Goal: Book appointment/travel/reservation

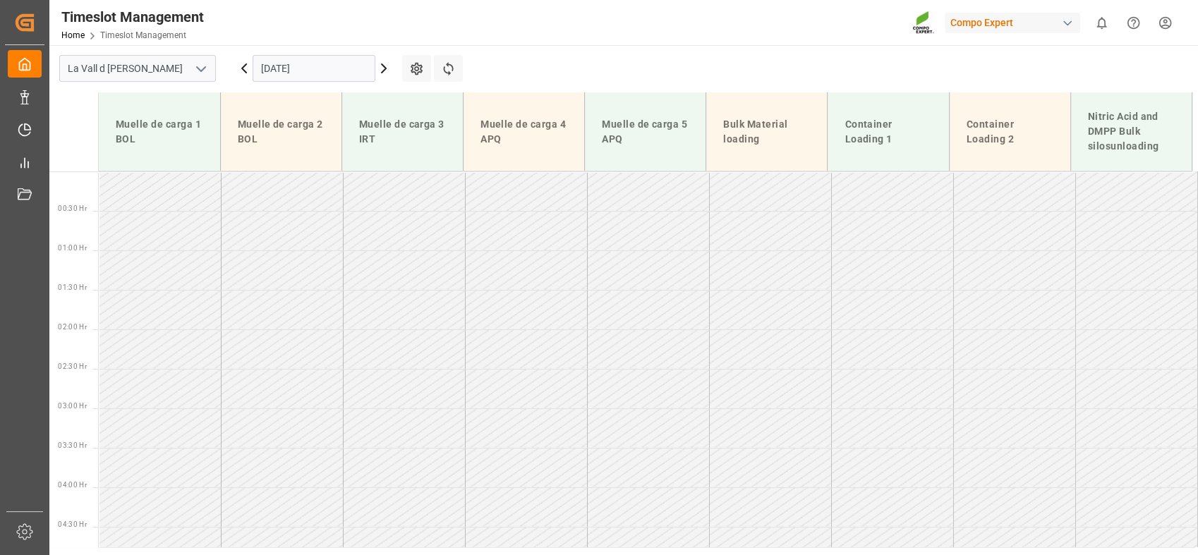
scroll to position [1049, 0]
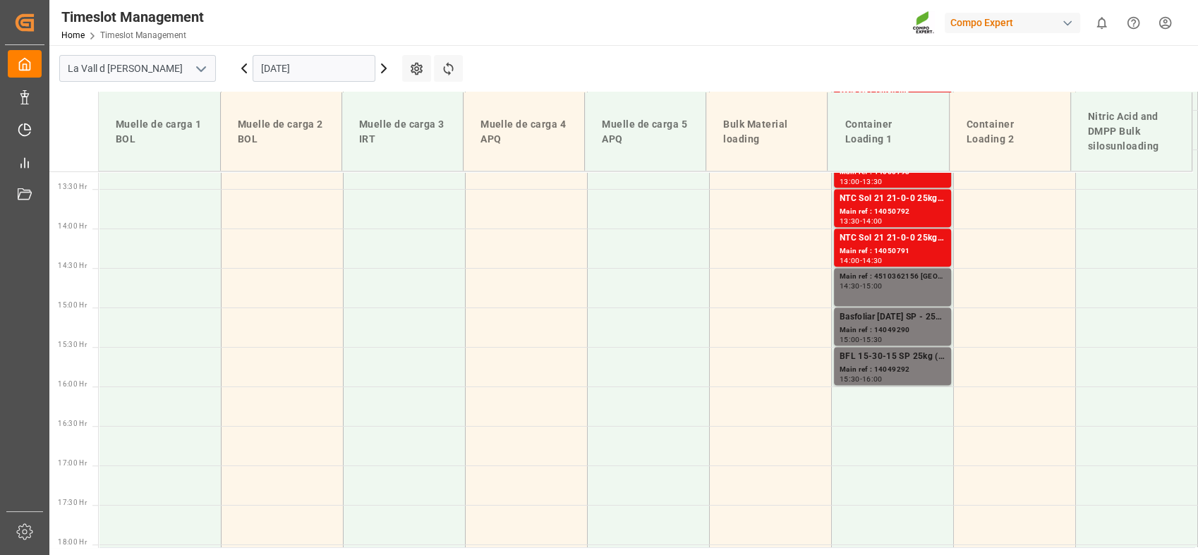
click at [307, 62] on input "[DATE]" at bounding box center [314, 68] width 123 height 27
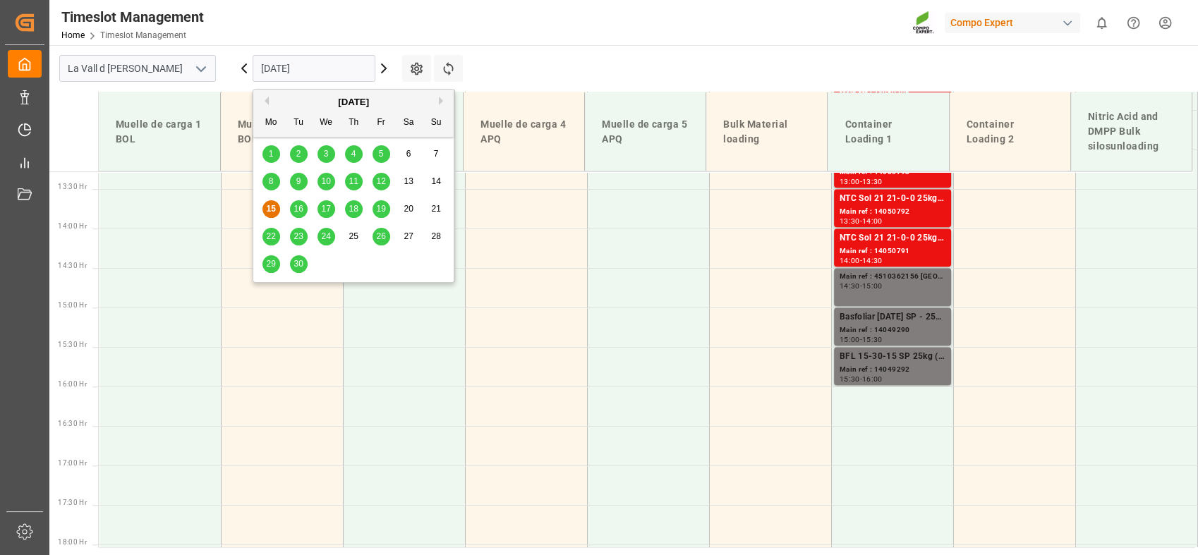
click at [301, 207] on span "16" at bounding box center [298, 209] width 9 height 10
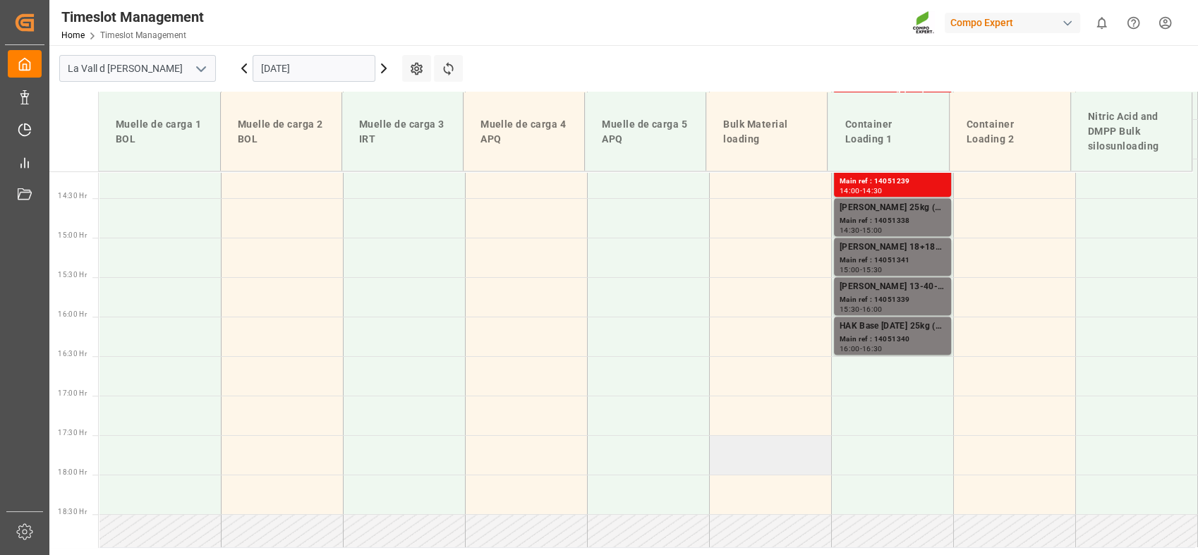
scroll to position [1127, 0]
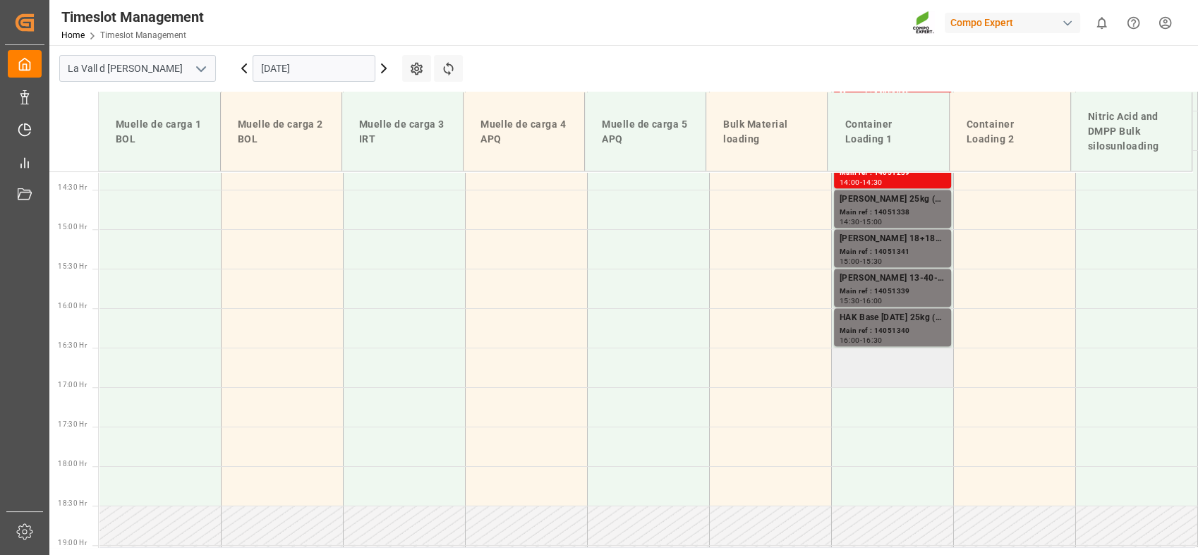
click at [894, 351] on td at bounding box center [892, 368] width 122 height 40
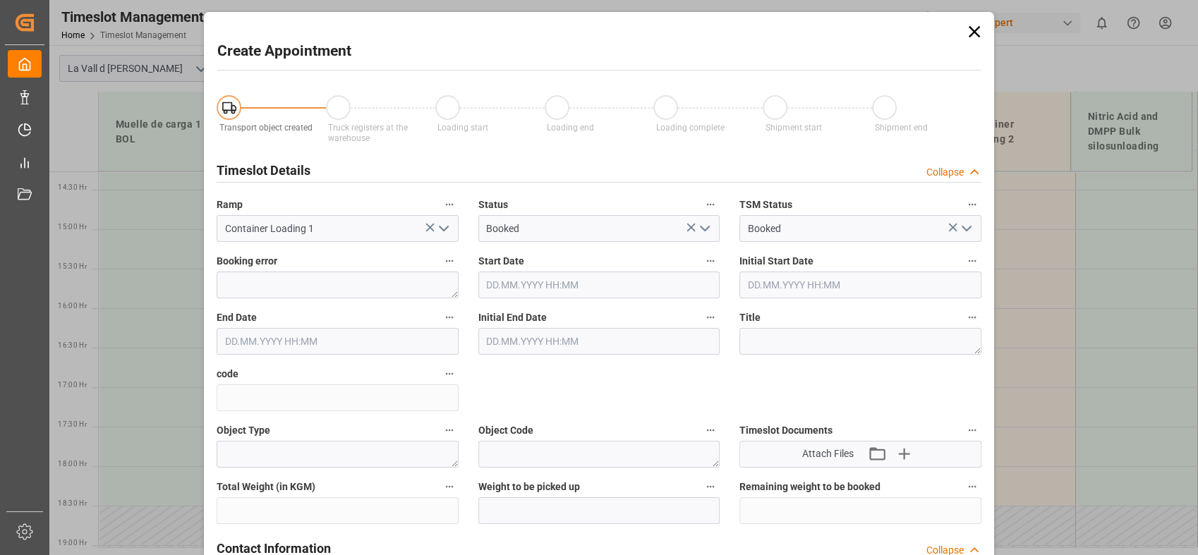
type input "[DATE] 16:30"
type input "[DATE] 17:00"
click at [974, 33] on icon at bounding box center [974, 32] width 20 height 20
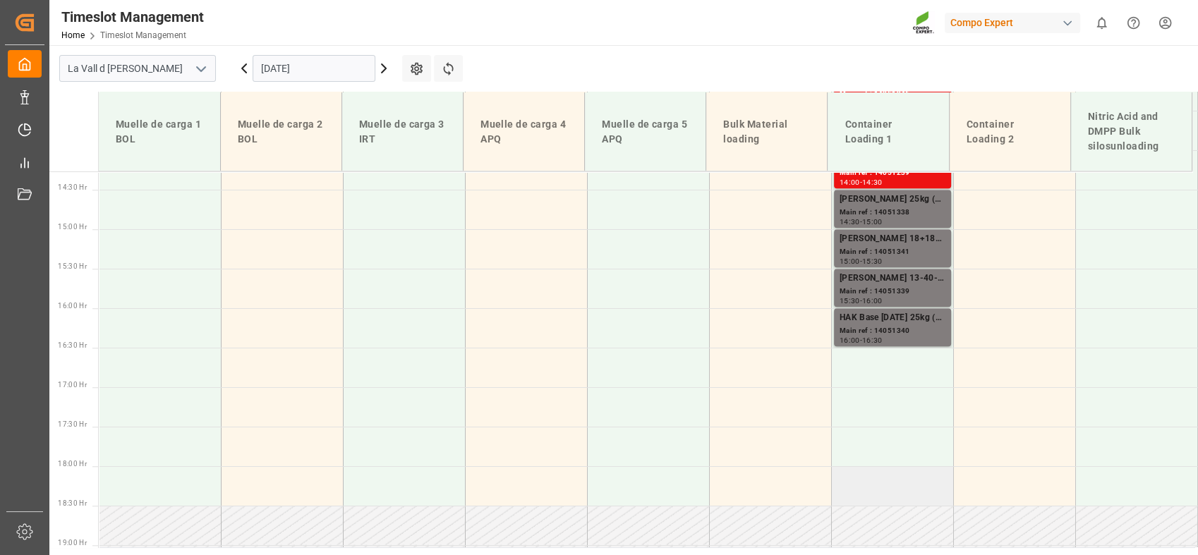
scroll to position [971, 0]
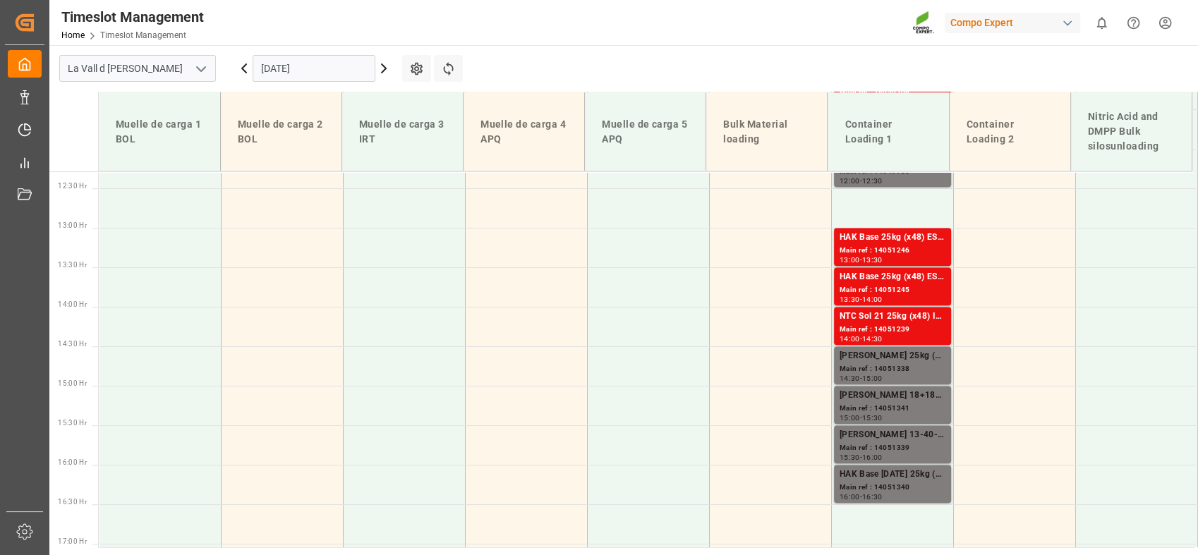
click at [327, 62] on input "[DATE]" at bounding box center [314, 68] width 123 height 27
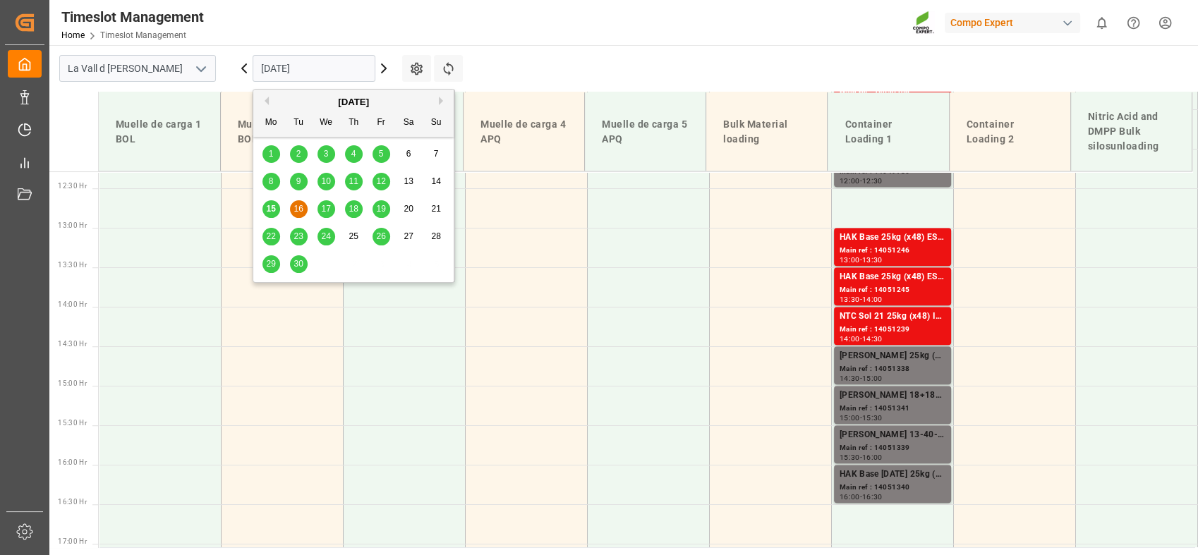
click at [329, 210] on span "17" at bounding box center [325, 209] width 9 height 10
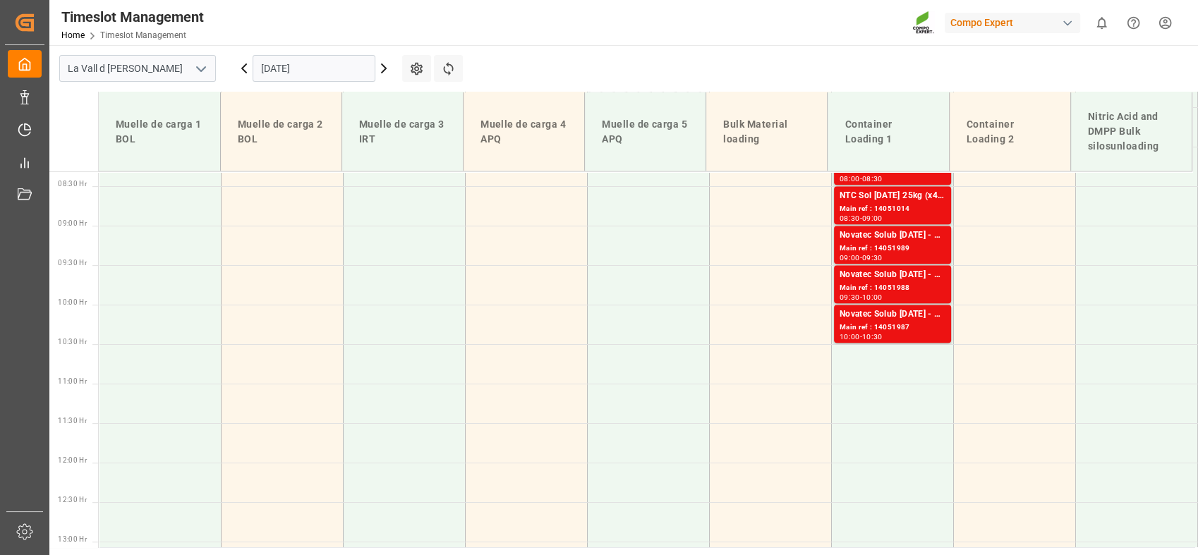
scroll to position [500, 0]
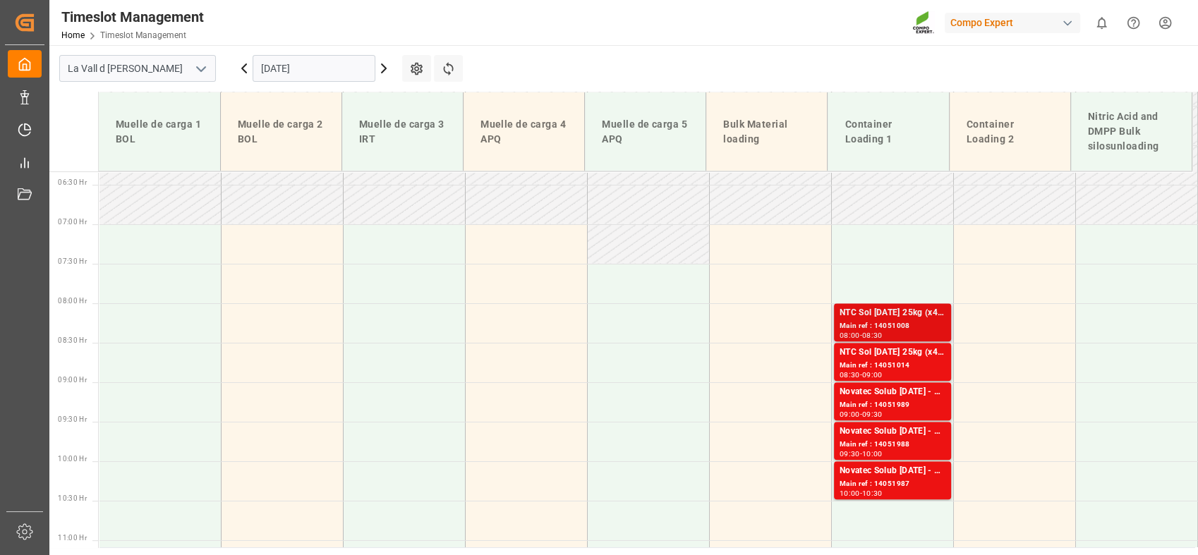
click at [909, 327] on div "Main ref : 14051008" at bounding box center [893, 326] width 106 height 12
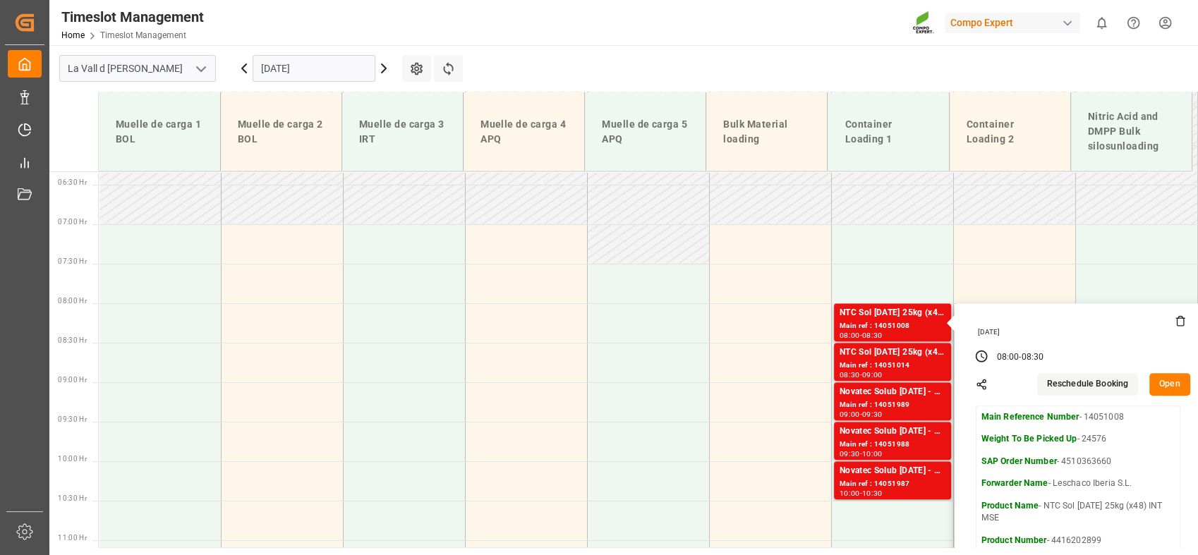
click at [1168, 383] on button "Open" at bounding box center [1169, 384] width 41 height 23
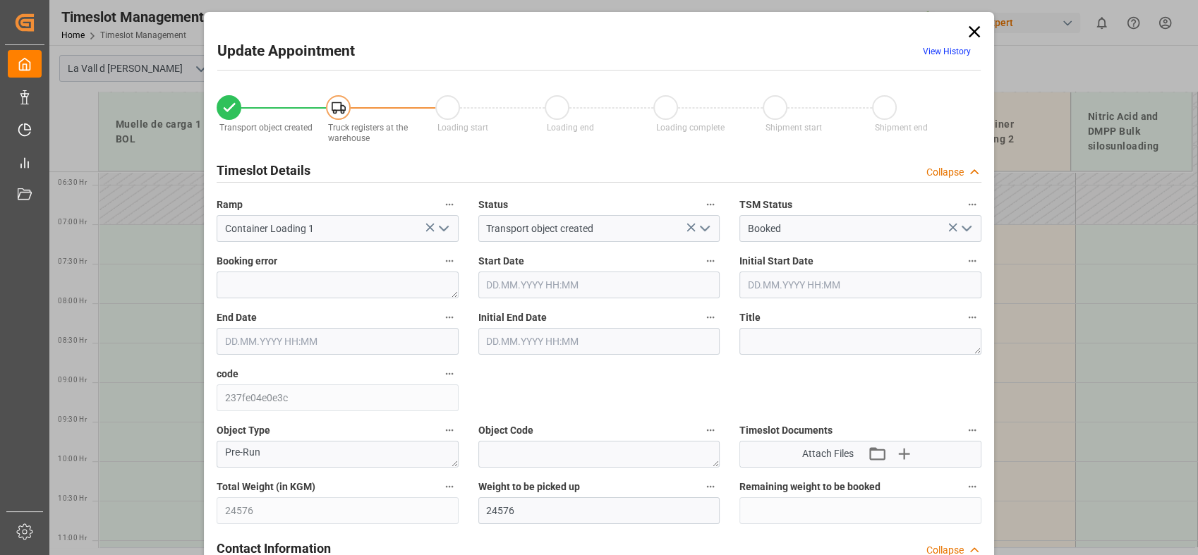
type input "24576"
type input "160"
type input "[DATE] 08:00"
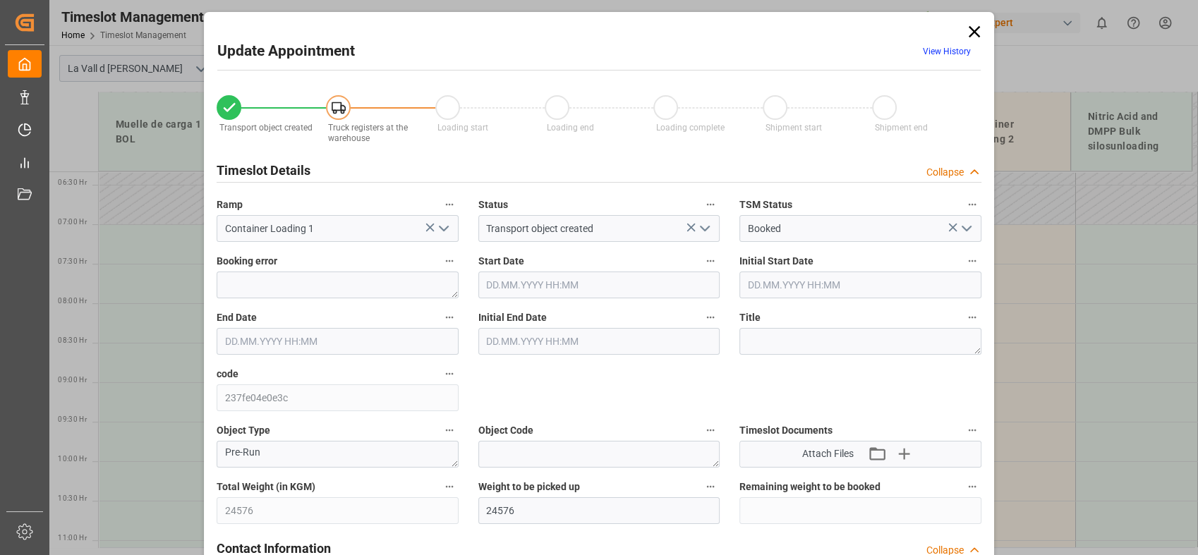
type input "[DATE] 08:30"
type input "[DATE] 15:02"
type input "[DATE] 14:41"
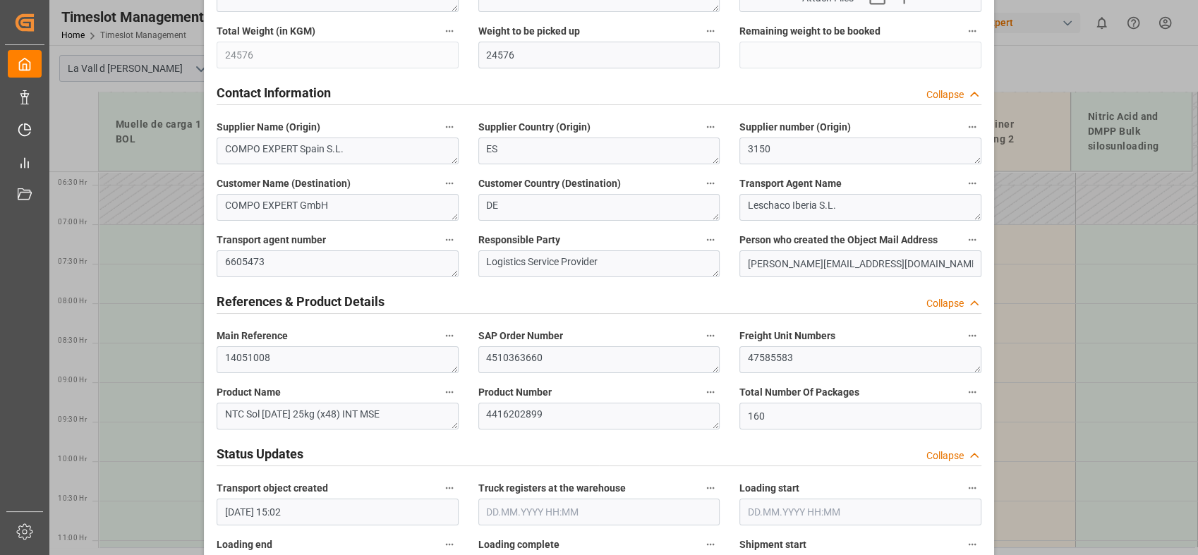
scroll to position [470, 0]
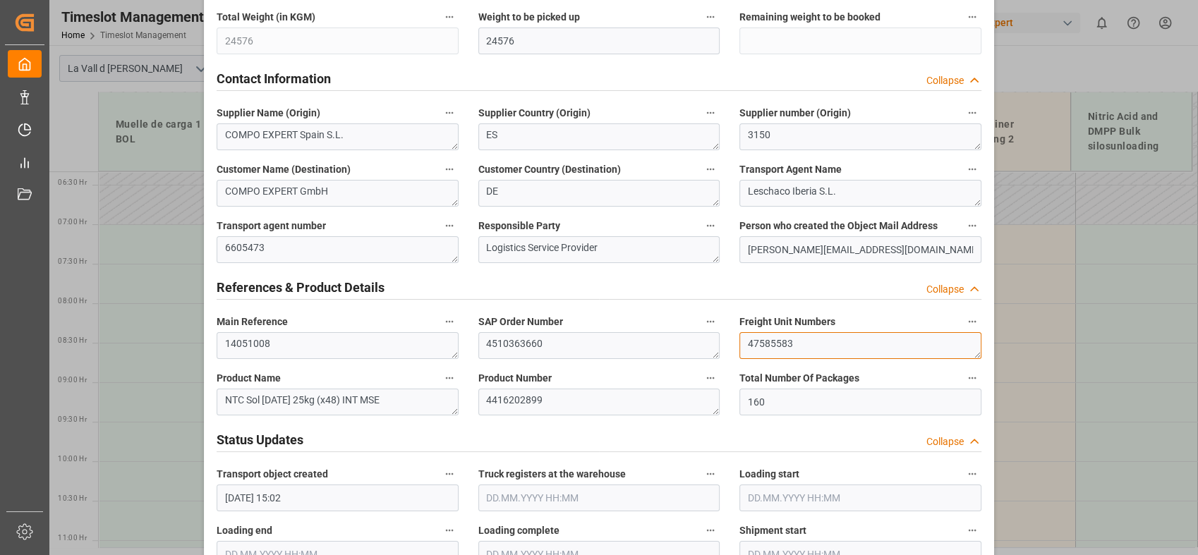
drag, startPoint x: 810, startPoint y: 350, endPoint x: 659, endPoint y: 345, distance: 151.1
click at [659, 345] on div "Transport object created Truck registers at the warehouse Loading start Loading…" at bounding box center [599, 517] width 785 height 1812
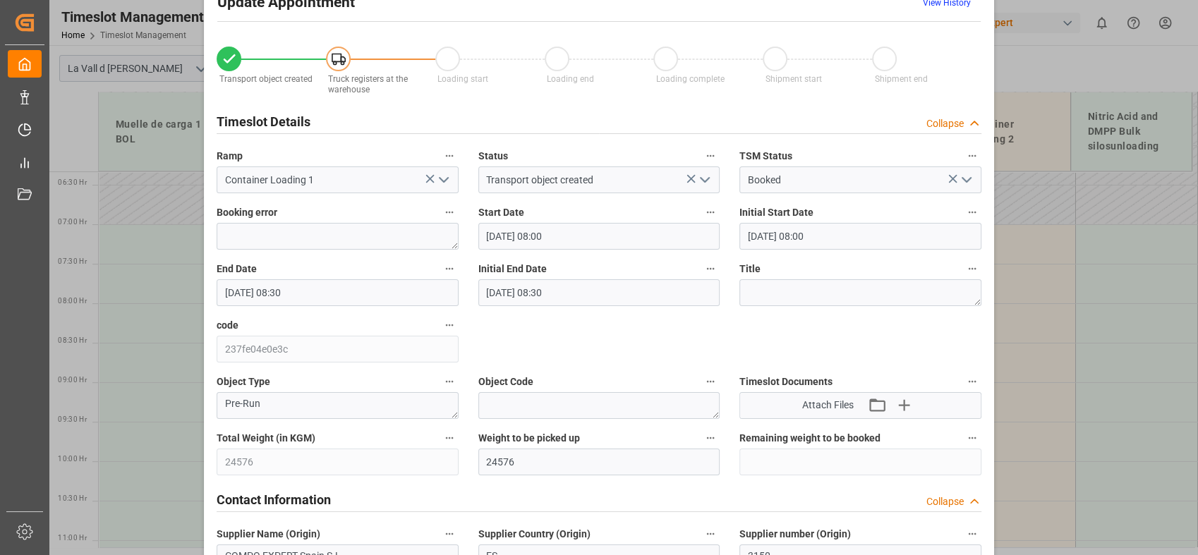
scroll to position [0, 0]
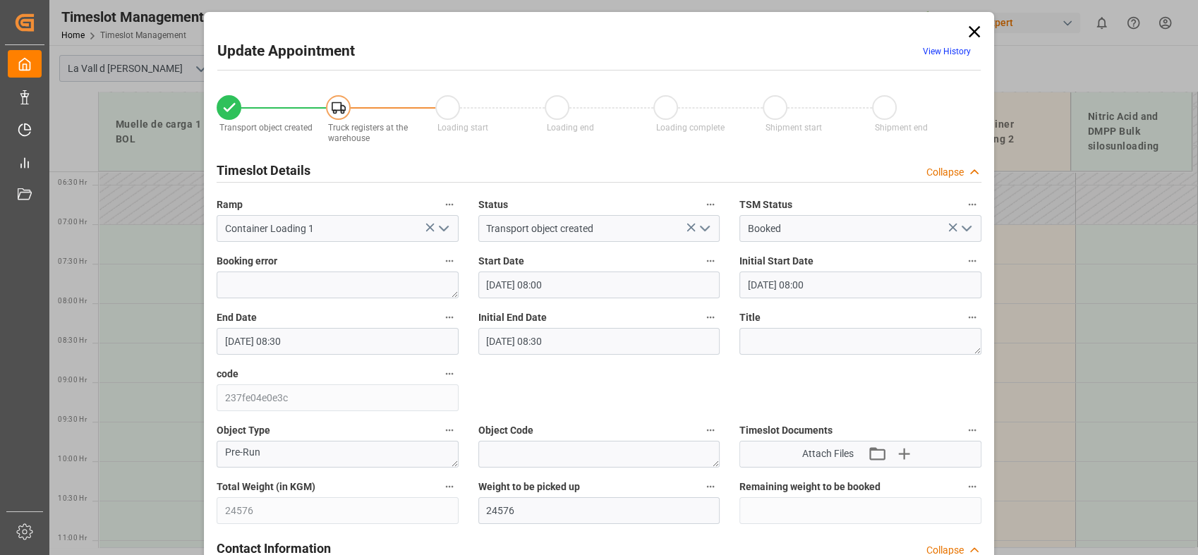
click at [977, 33] on icon at bounding box center [974, 32] width 20 height 20
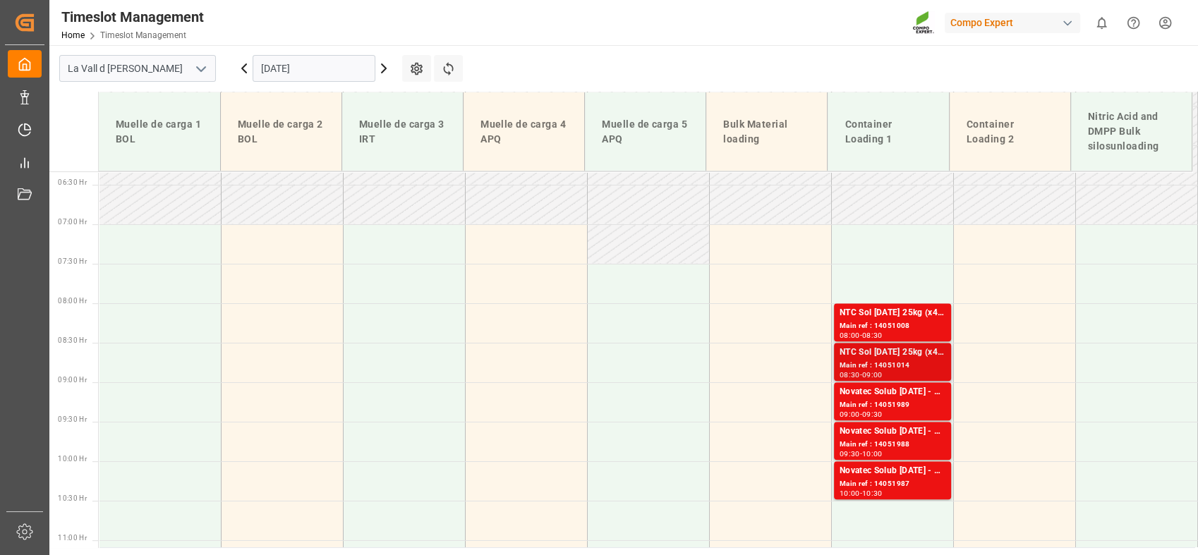
click at [892, 361] on div "Main ref : 14051014" at bounding box center [893, 366] width 106 height 12
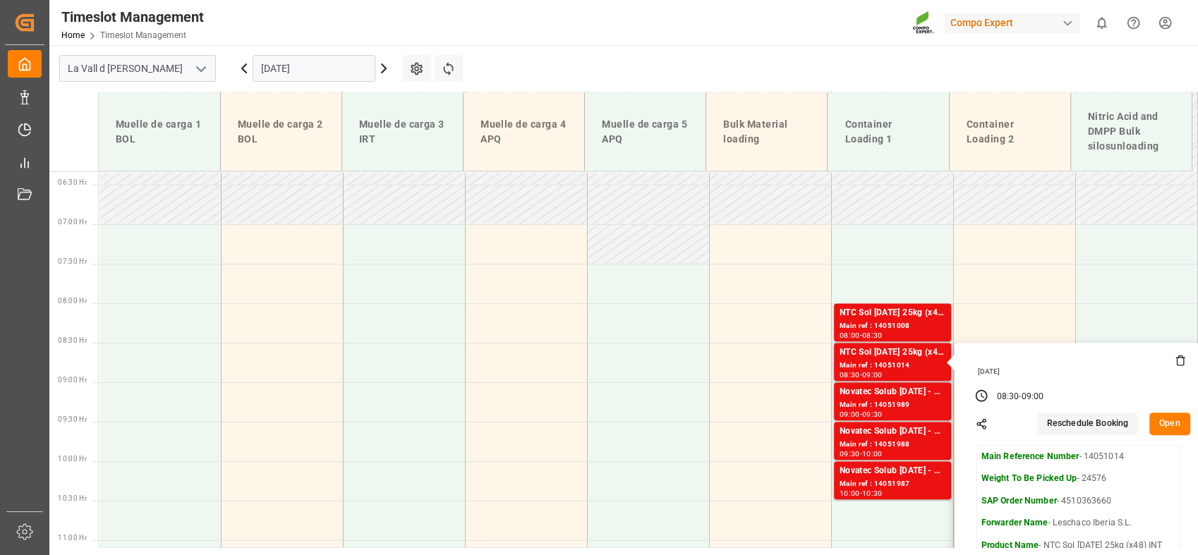
click at [1161, 423] on button "Open" at bounding box center [1169, 424] width 41 height 23
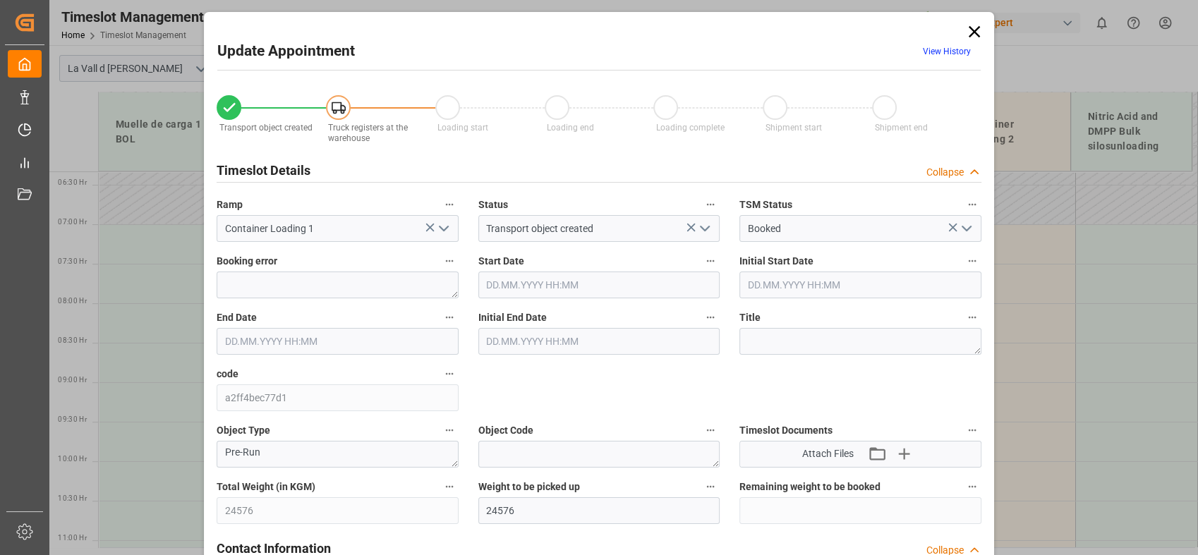
type input "24576"
type input "160"
type input "[DATE] 08:30"
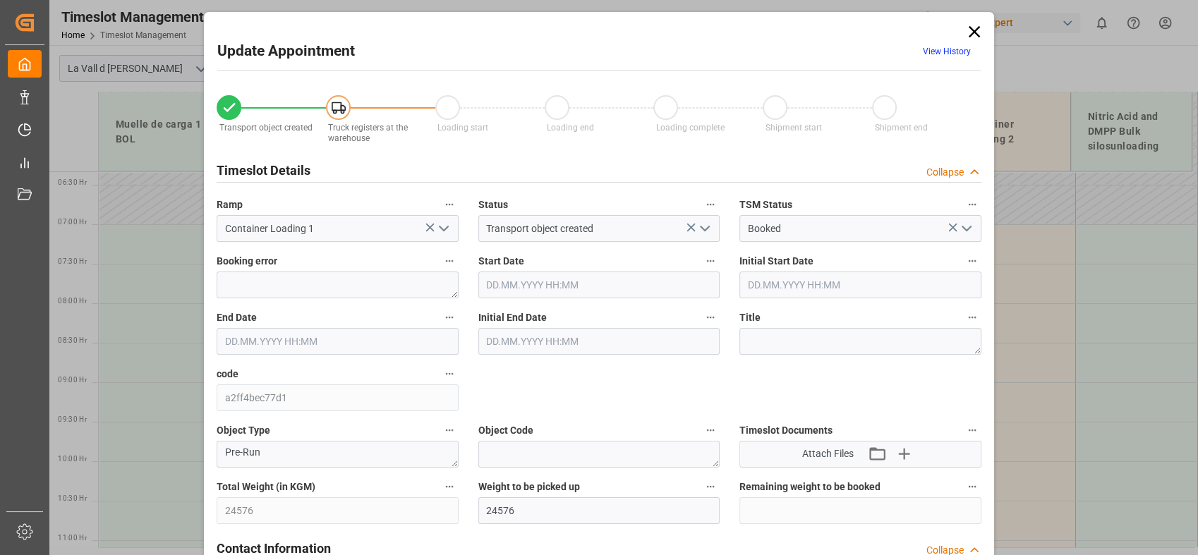
type input "[DATE] 09:00"
type input "[DATE] 15:02"
type input "[DATE] 14:42"
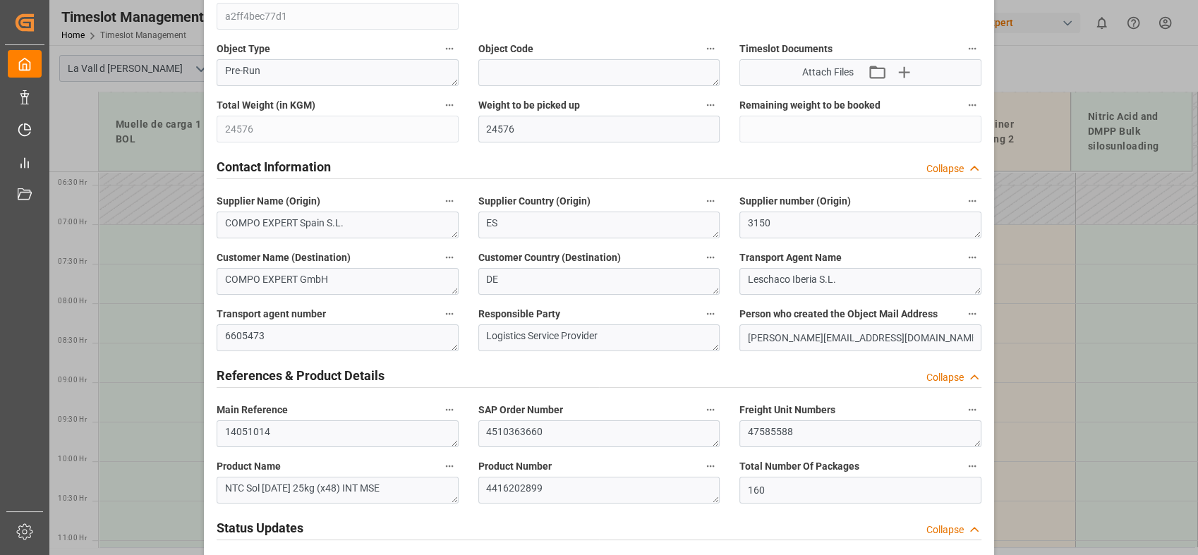
scroll to position [392, 0]
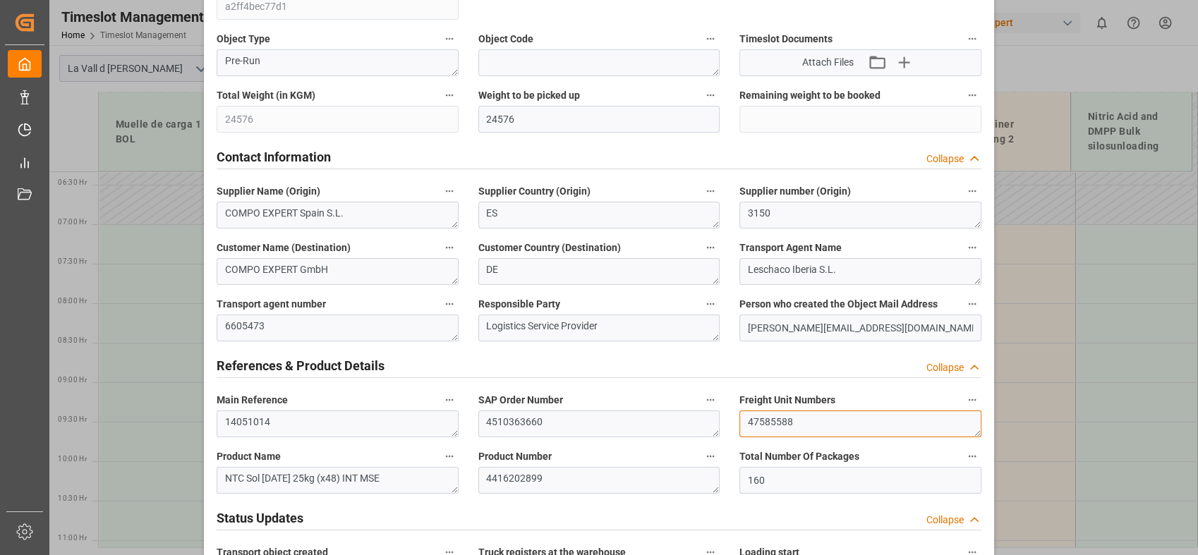
drag, startPoint x: 823, startPoint y: 423, endPoint x: 595, endPoint y: 418, distance: 227.9
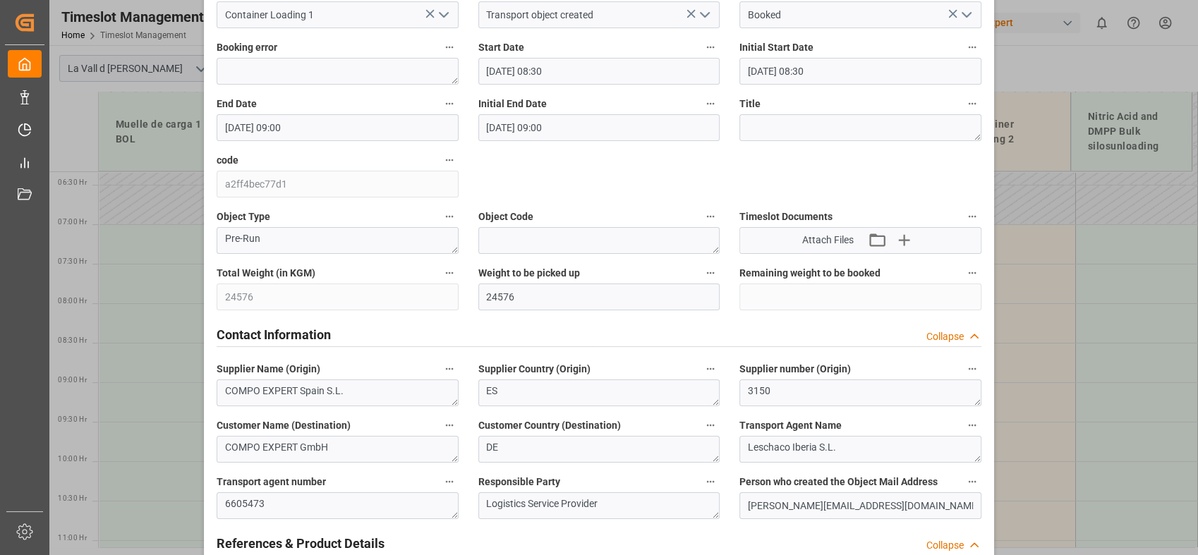
scroll to position [0, 0]
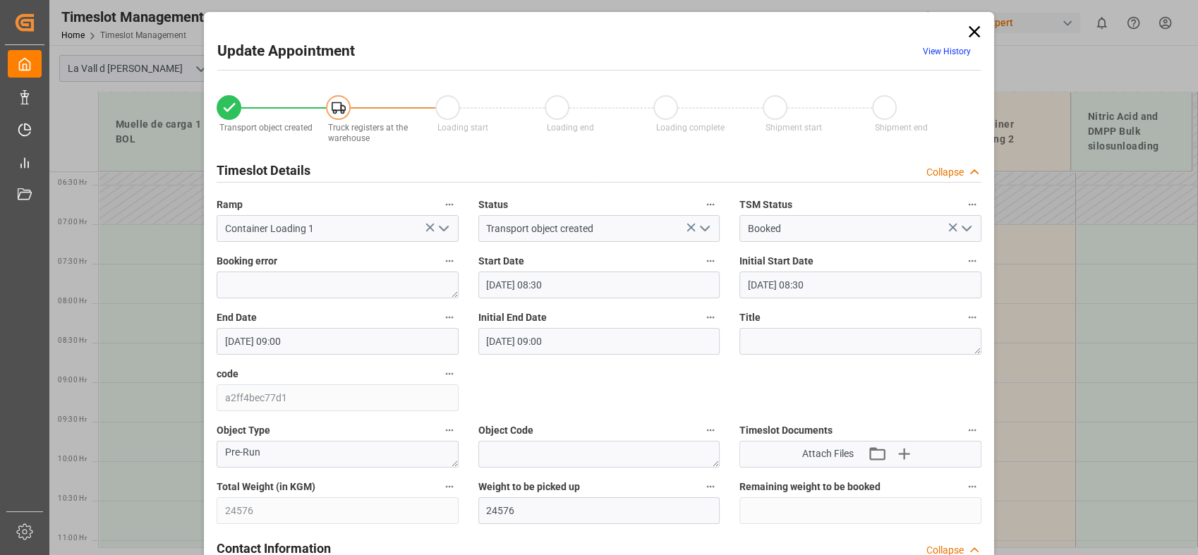
click at [971, 32] on icon at bounding box center [974, 31] width 11 height 11
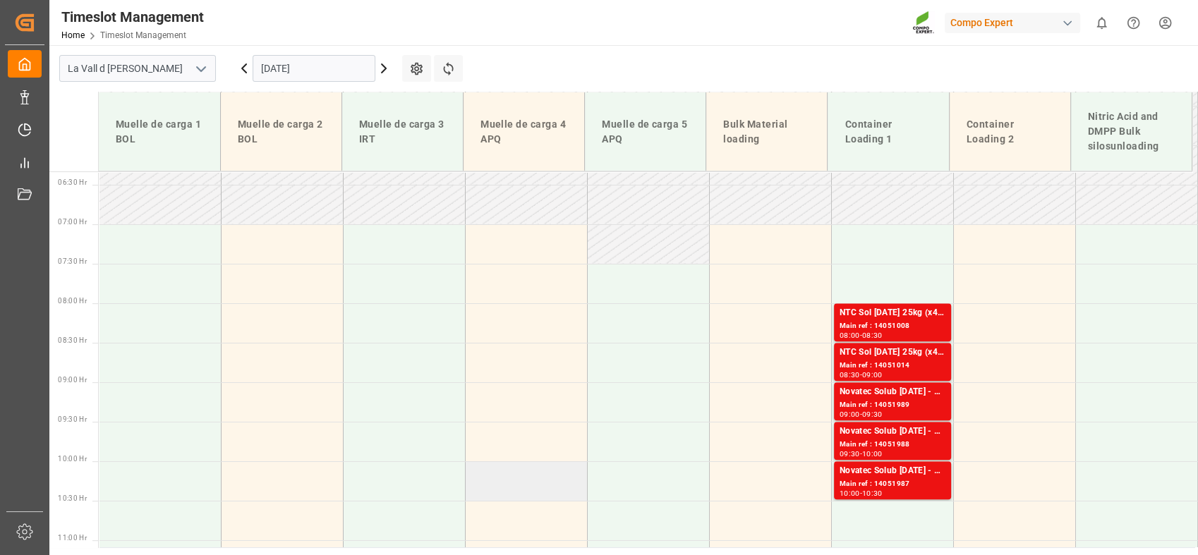
click at [480, 474] on td at bounding box center [526, 481] width 122 height 40
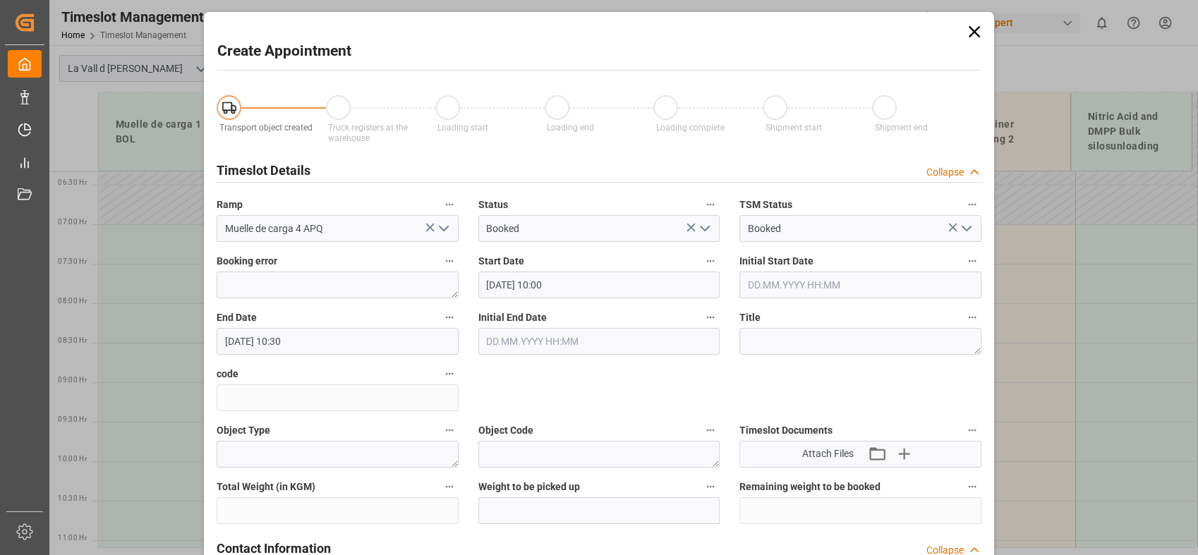
type input "[DATE] 10:00"
type input "[DATE] 10:30"
click at [976, 31] on icon at bounding box center [974, 32] width 20 height 20
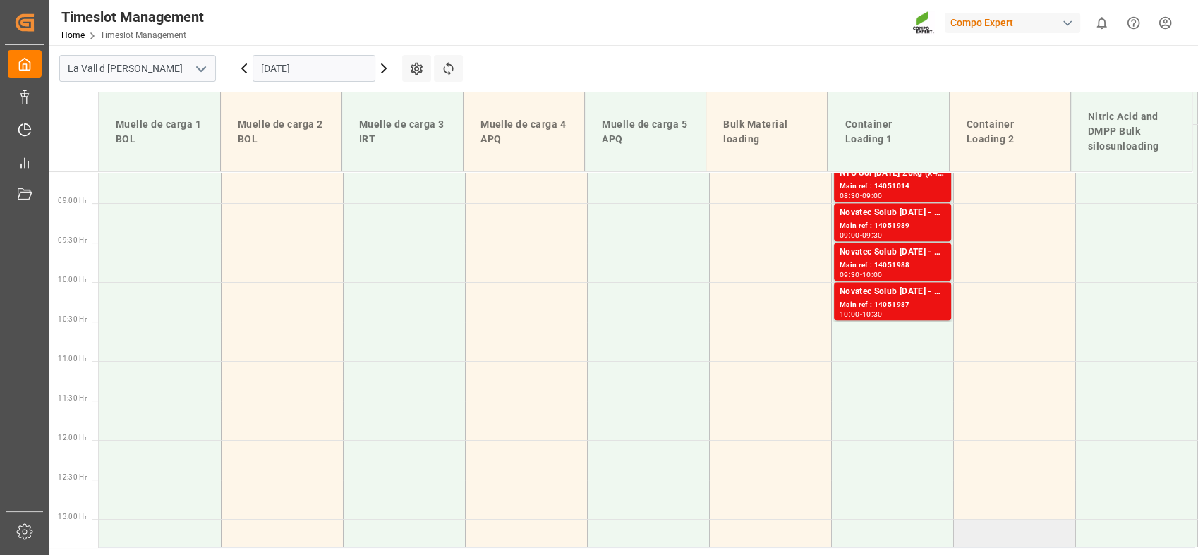
scroll to position [735, 0]
